Goal: Find contact information: Find contact information

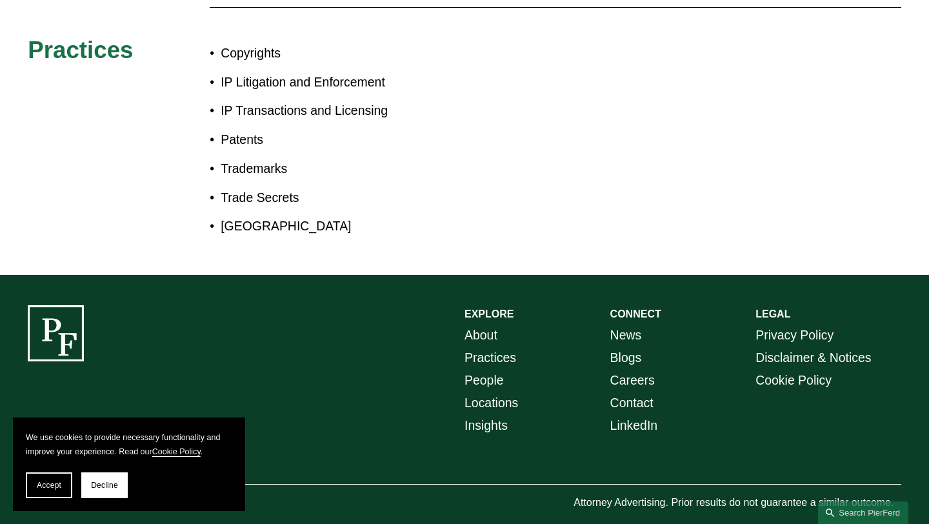
scroll to position [816, 0]
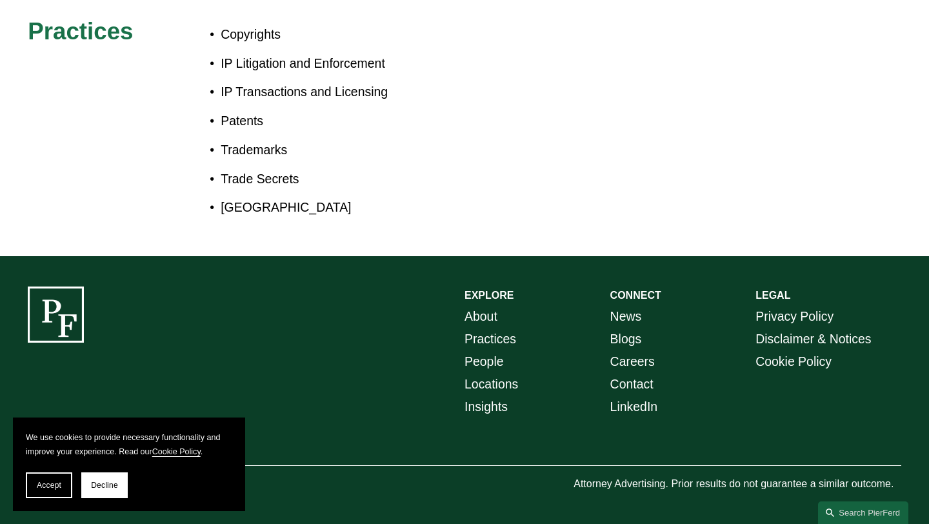
click at [645, 380] on link "Contact" at bounding box center [631, 384] width 43 height 23
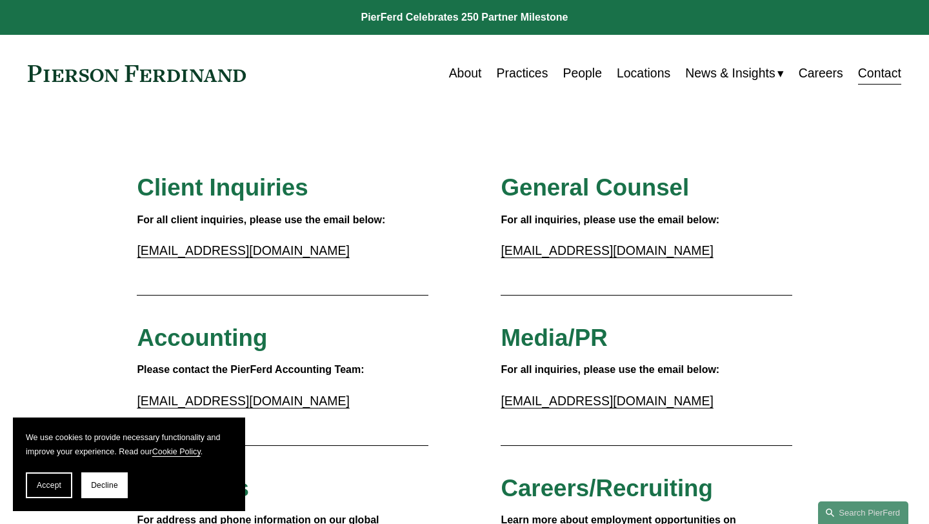
click at [642, 64] on link "Locations" at bounding box center [644, 73] width 54 height 25
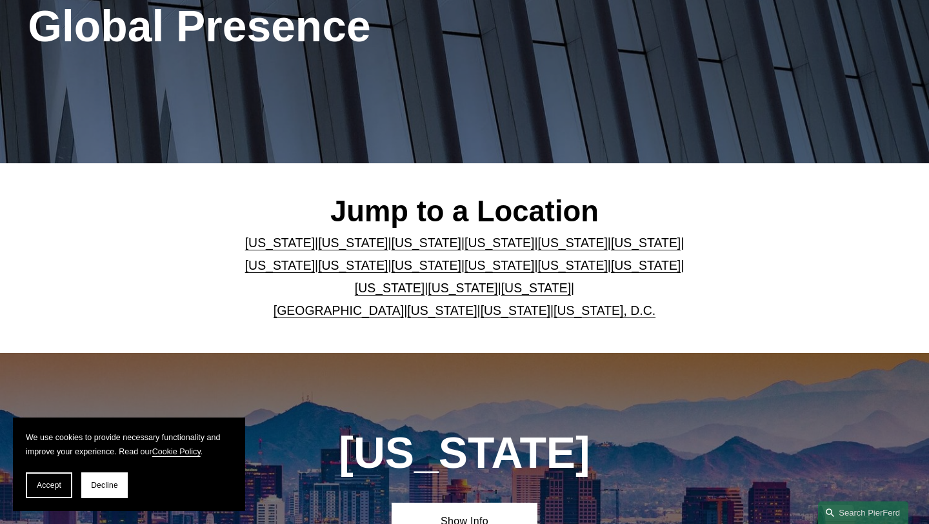
scroll to position [198, 0]
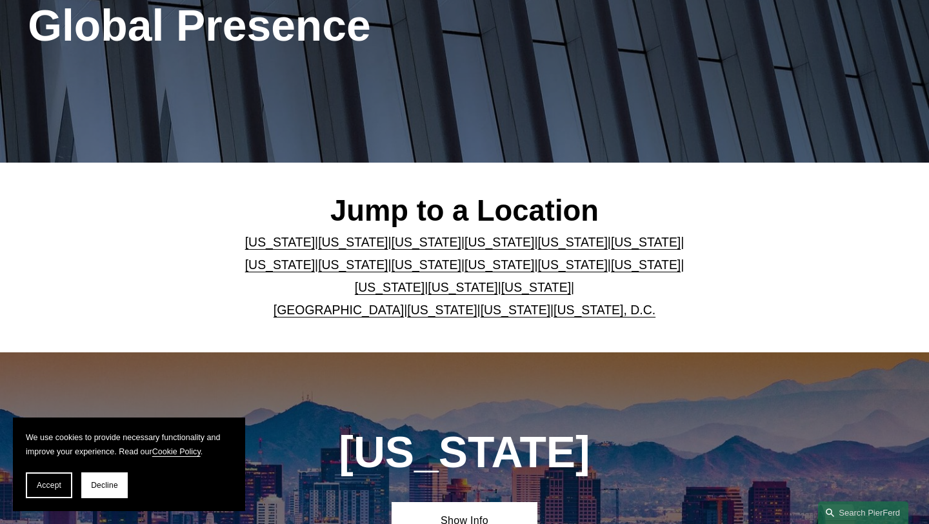
click at [540, 243] on link "[US_STATE]" at bounding box center [573, 242] width 70 height 14
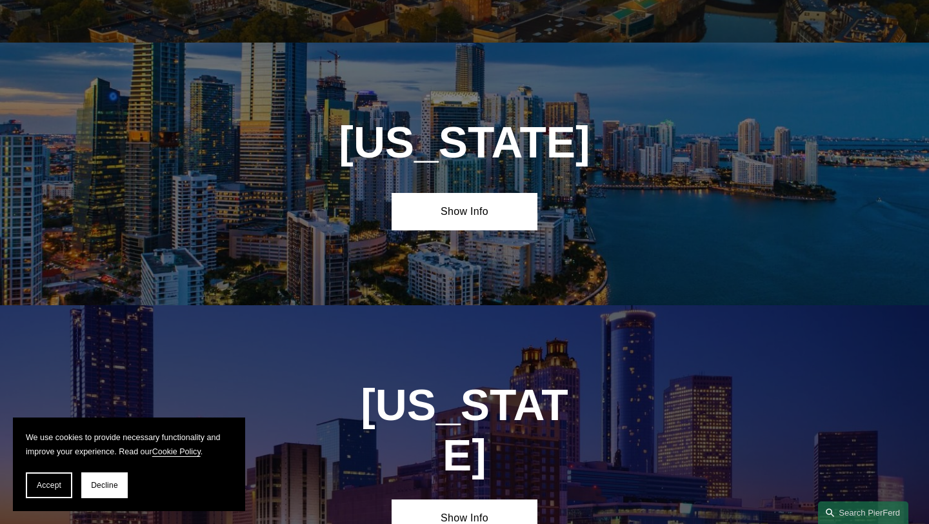
scroll to position [1602, 0]
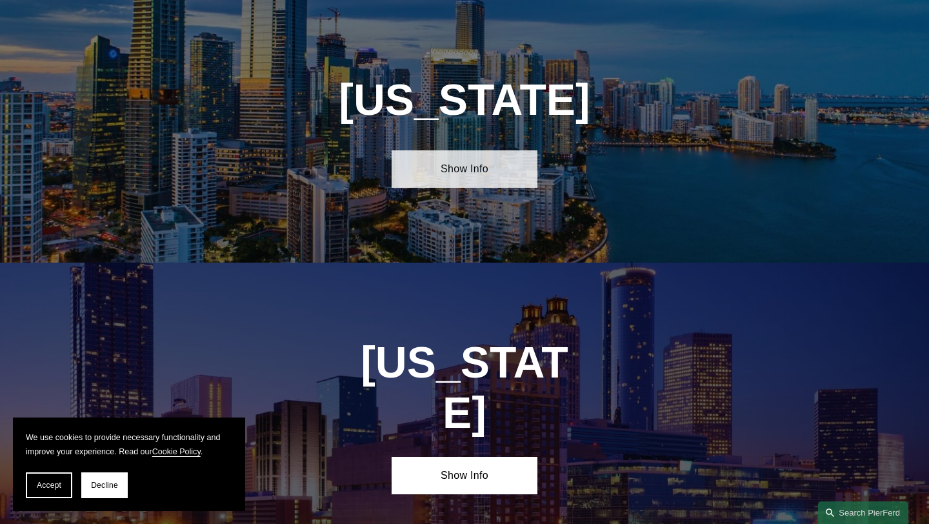
click at [481, 167] on link "Show Info" at bounding box center [465, 168] width 146 height 37
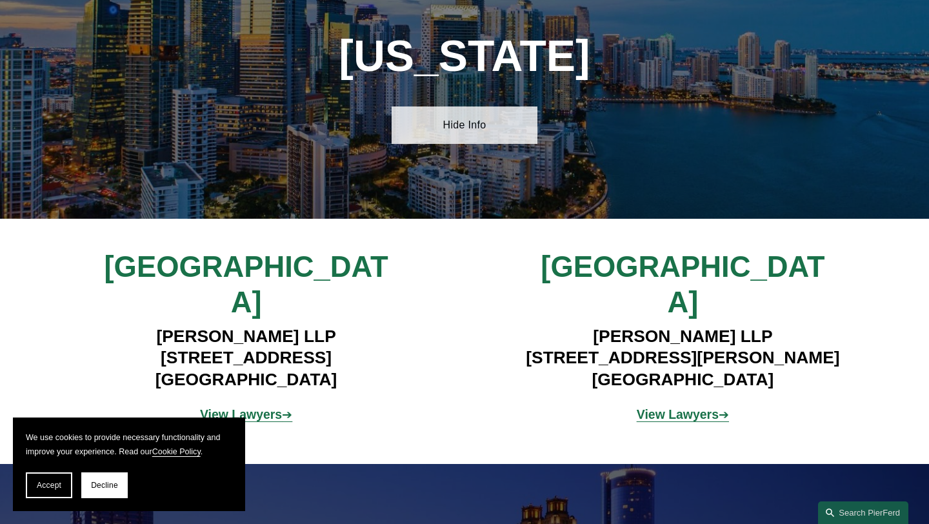
scroll to position [1656, 0]
